Goal: Task Accomplishment & Management: Manage account settings

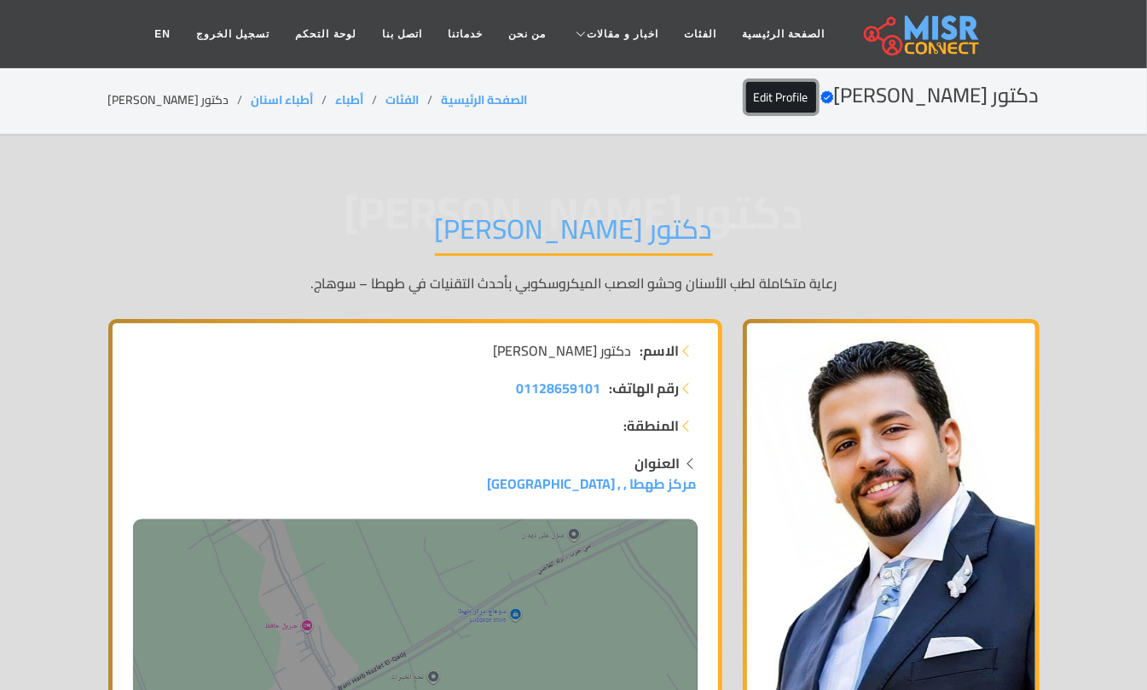
click at [816, 86] on link "Edit Profile" at bounding box center [781, 97] width 70 height 31
click at [816, 102] on link "Edit Profile" at bounding box center [781, 97] width 70 height 31
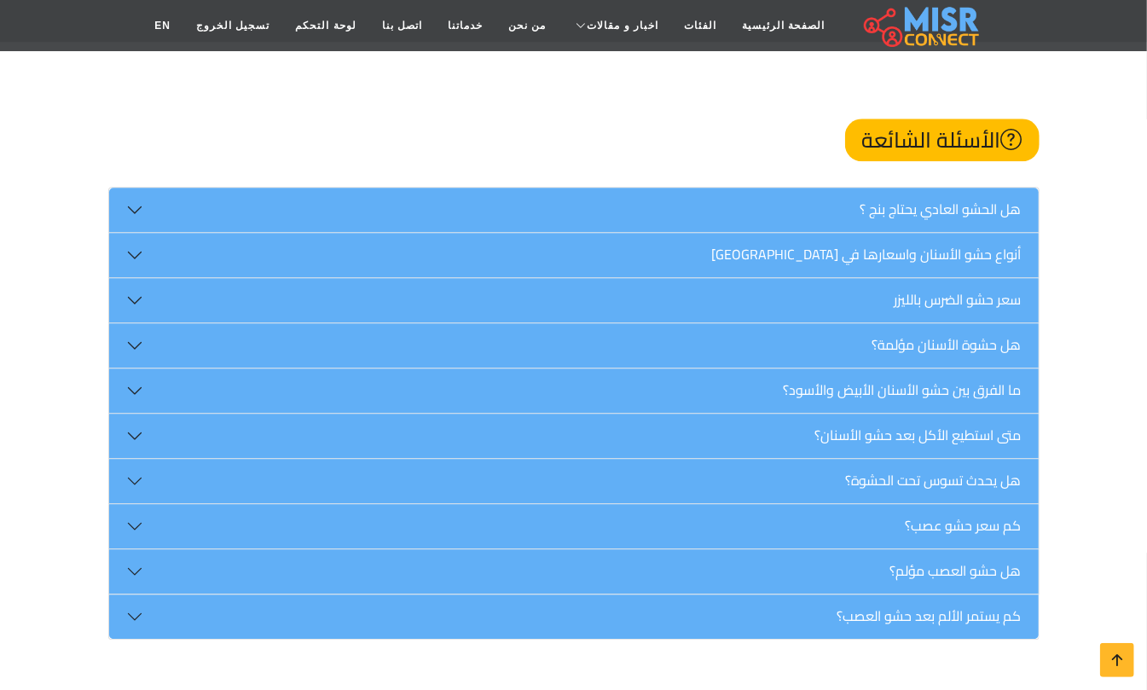
scroll to position [16106, 0]
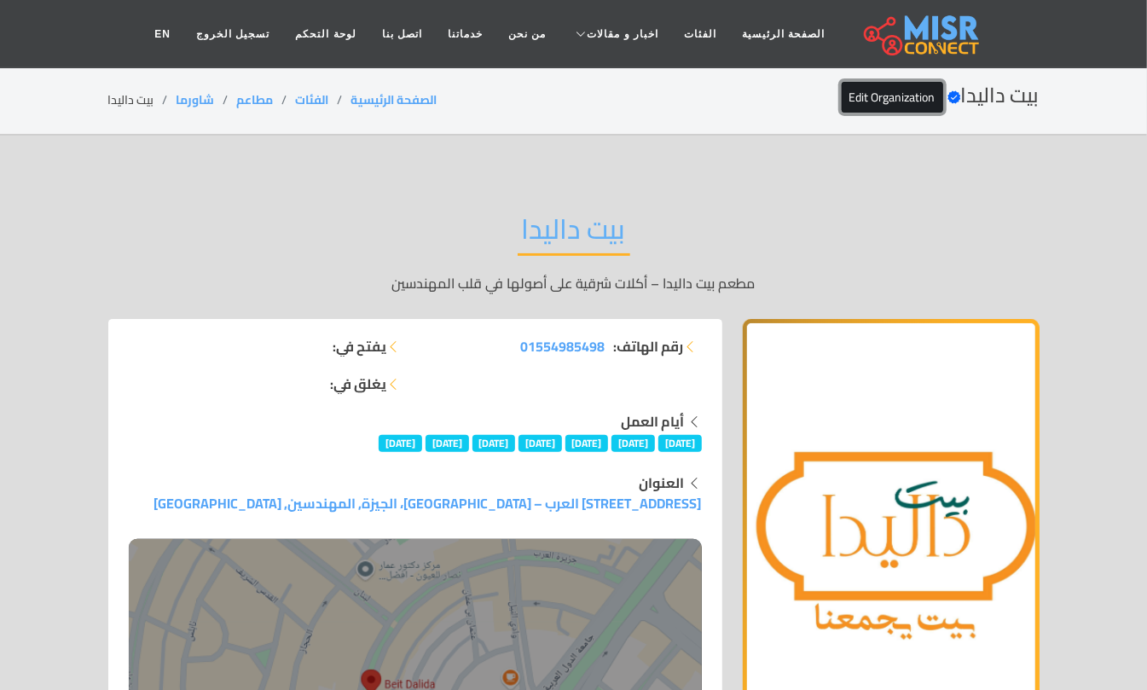
click at [887, 96] on link "Edit Organization" at bounding box center [893, 97] width 102 height 31
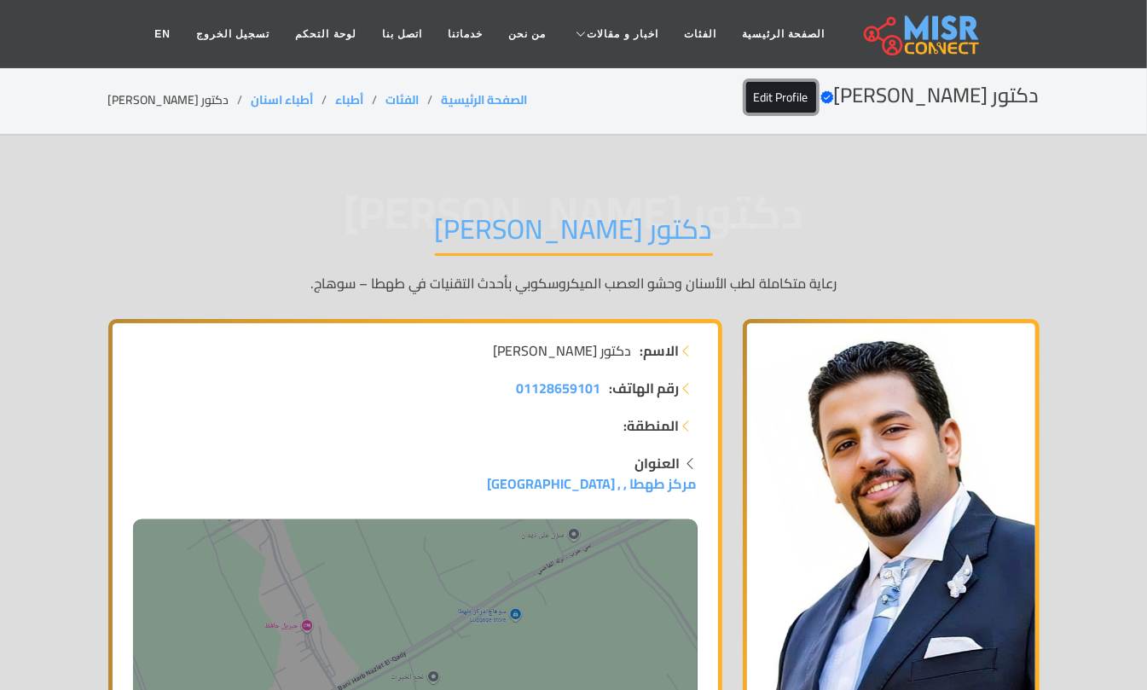
click at [816, 106] on link "Edit Profile" at bounding box center [781, 97] width 70 height 31
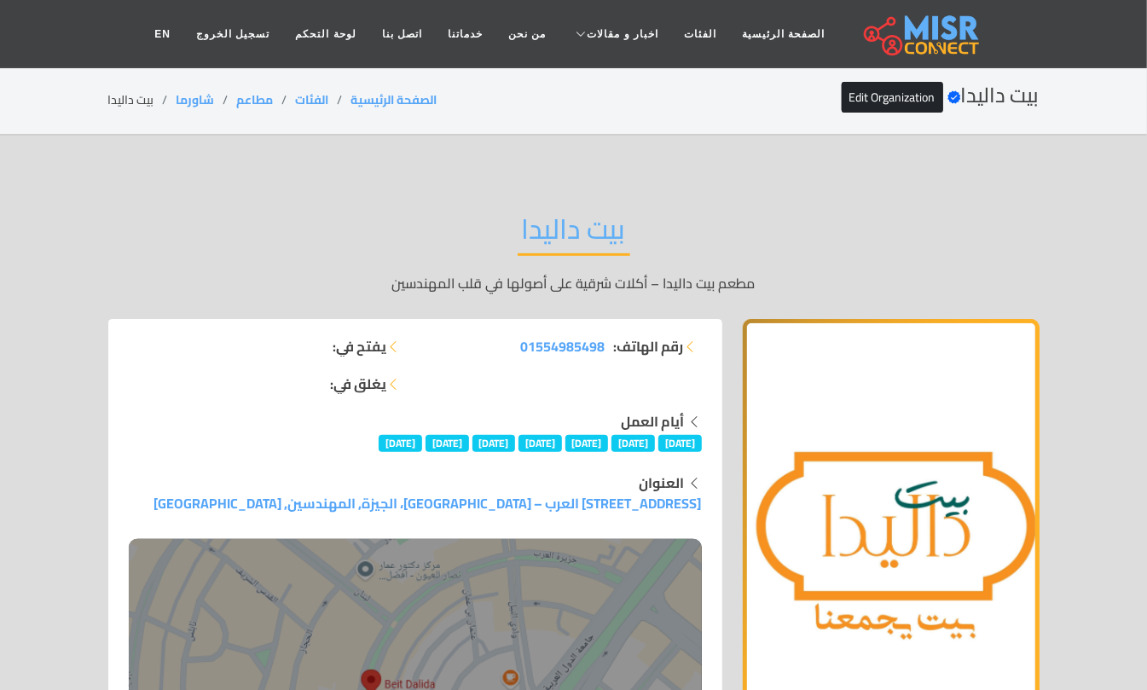
click at [858, 365] on img "1 / 1" at bounding box center [891, 532] width 297 height 427
click at [848, 82] on link "Edit Organization" at bounding box center [893, 97] width 102 height 31
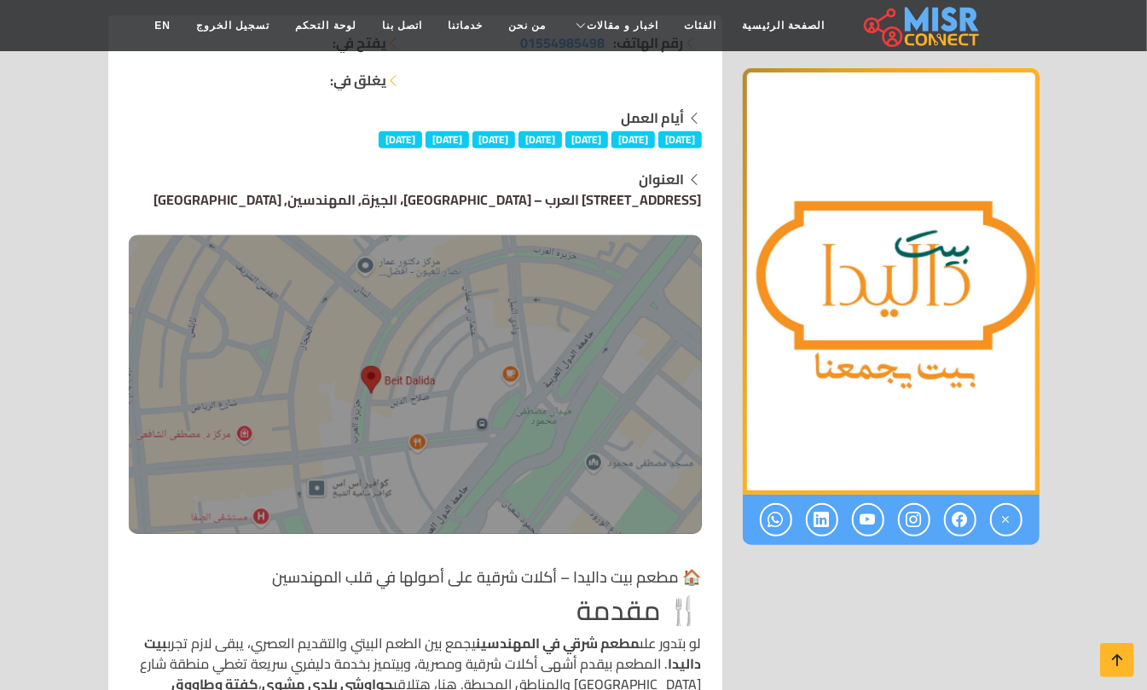
scroll to position [341, 0]
